Goal: Purchase product/service

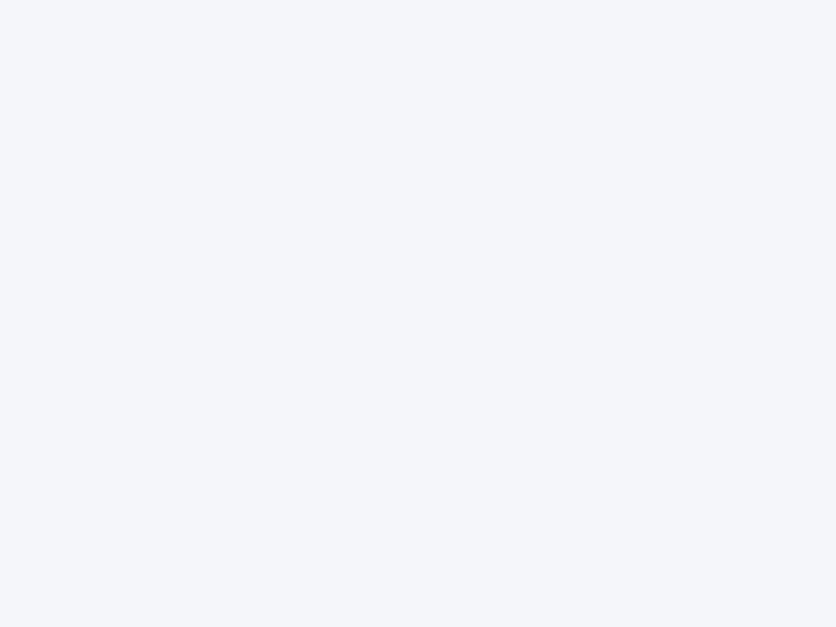
click at [418, 314] on div at bounding box center [418, 313] width 836 height 627
